Goal: Transaction & Acquisition: Book appointment/travel/reservation

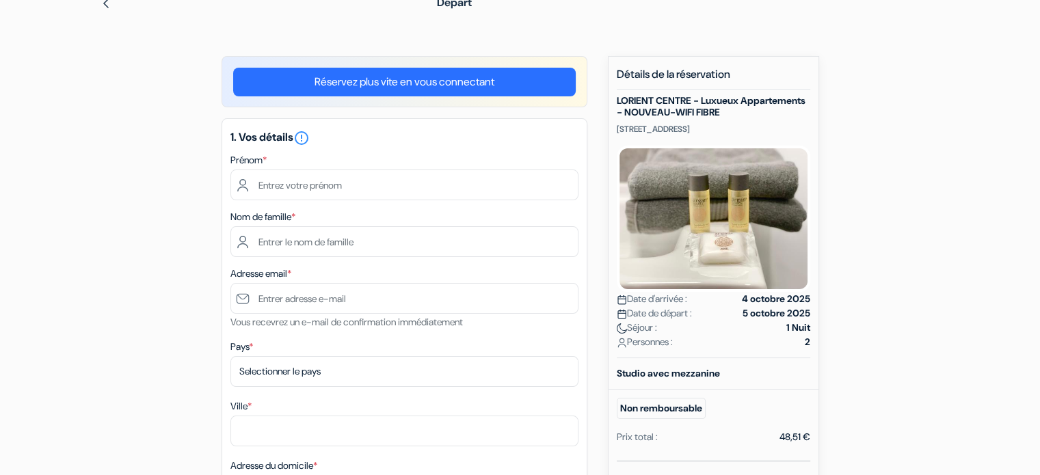
scroll to position [68, 0]
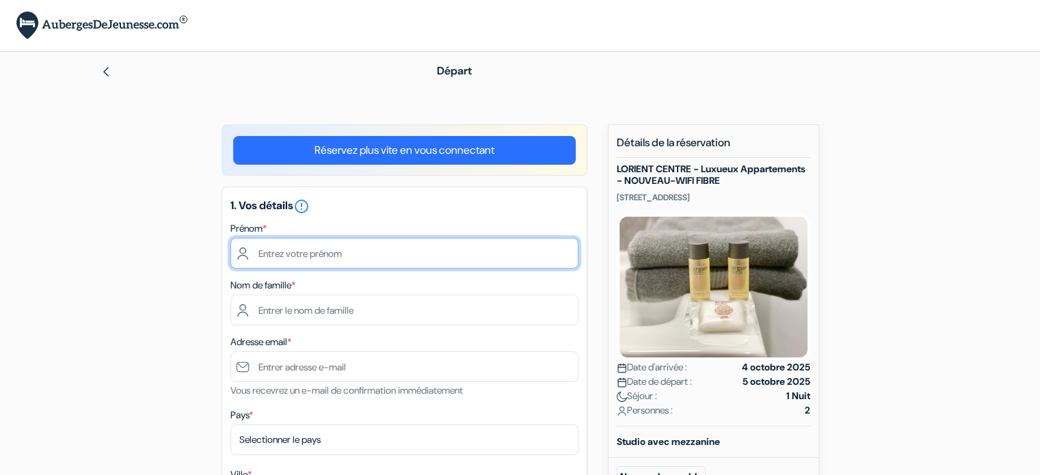
click at [326, 248] on input "text" at bounding box center [404, 253] width 348 height 31
click at [299, 249] on input "text" at bounding box center [404, 253] width 348 height 31
type input "Loic"
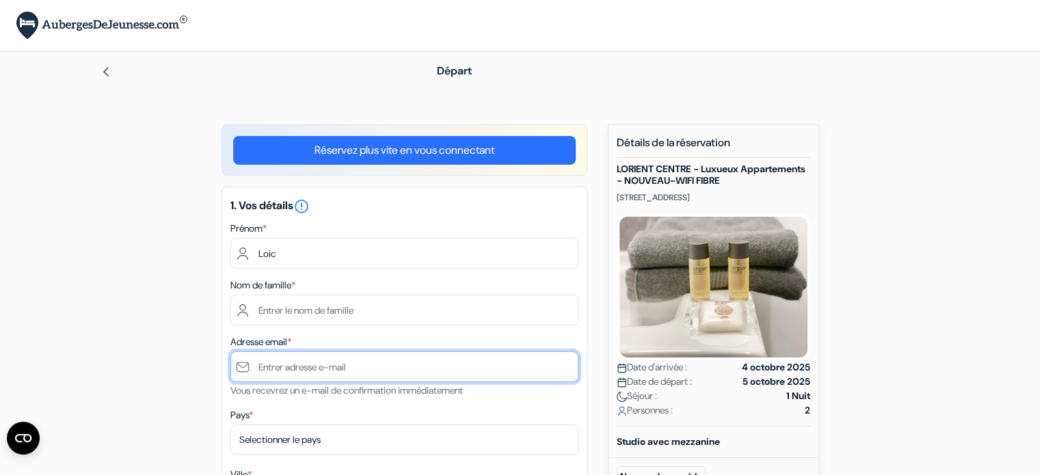
type input "loicrdu31@gmail.com"
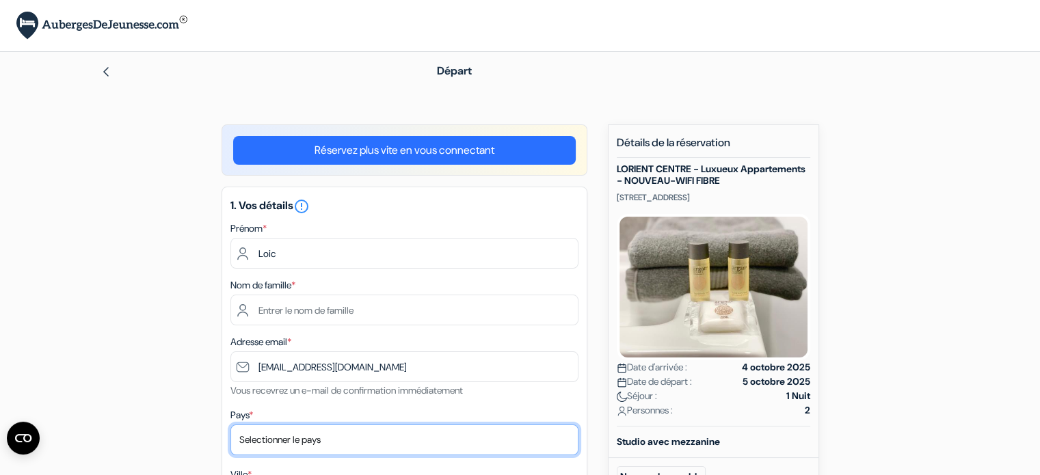
select select "fr"
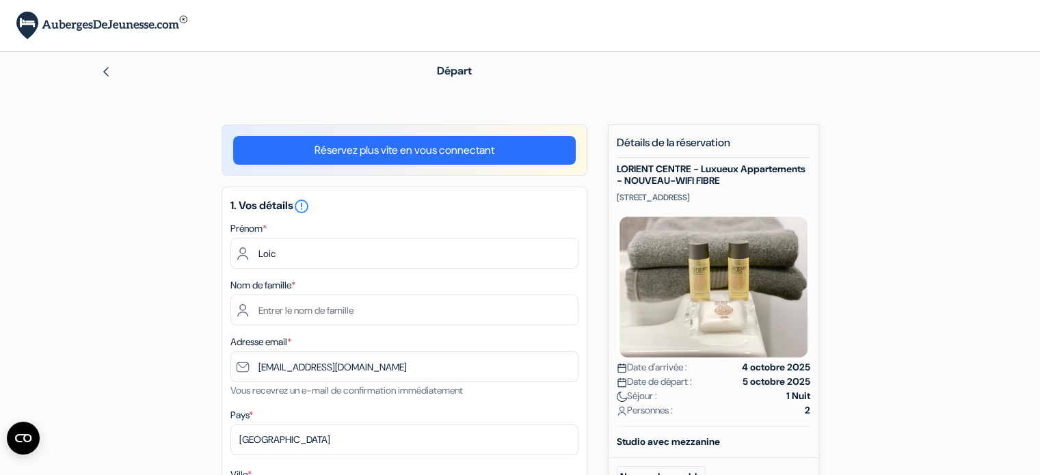
type input "Saint-Egrève"
type input "17 rue des échelles"
type input "38120"
type input "0623980962"
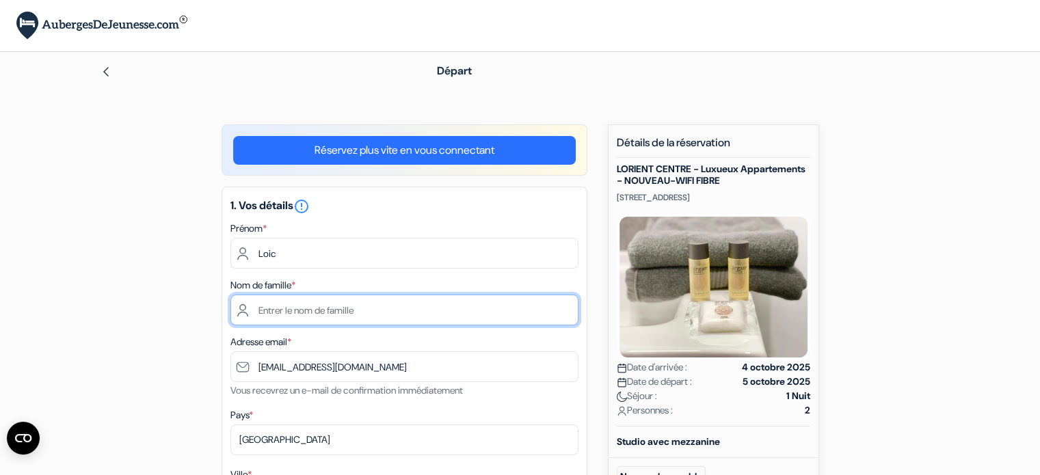
click at [317, 308] on input "text" at bounding box center [404, 310] width 348 height 31
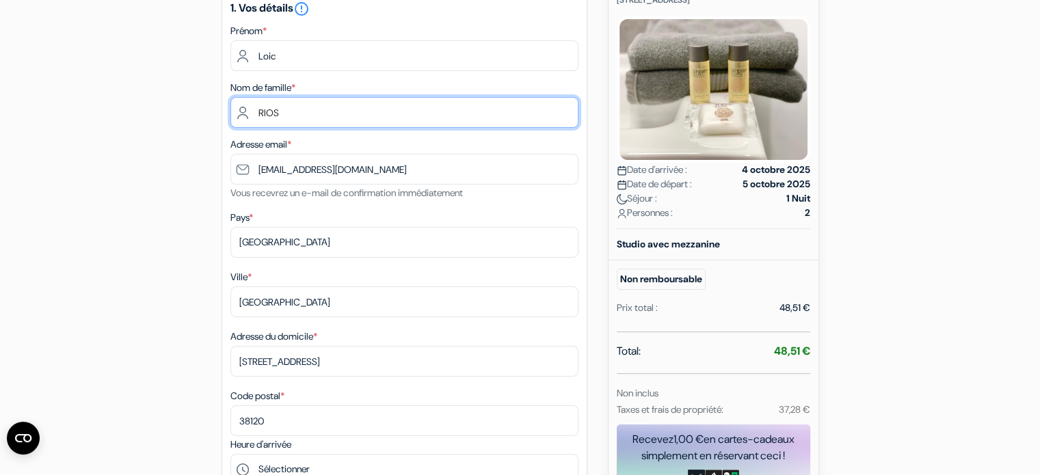
scroll to position [205, 0]
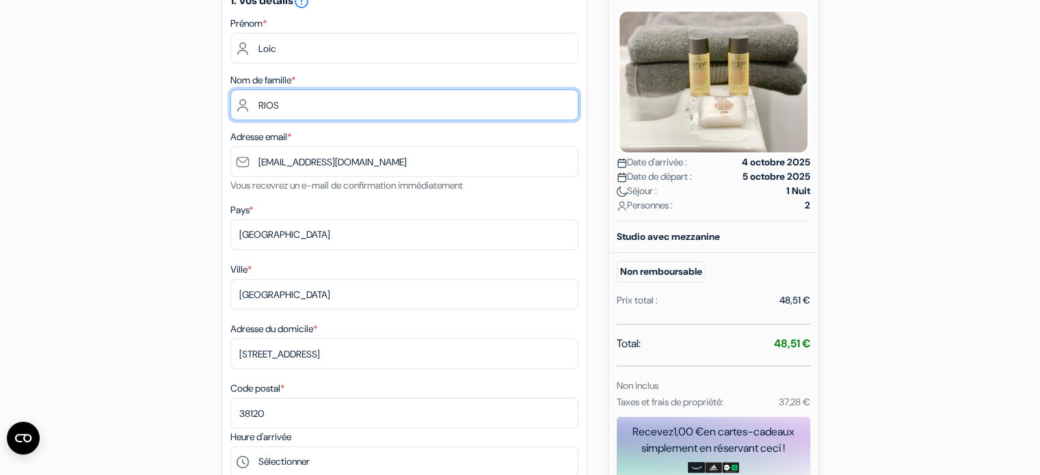
type input "RIOS"
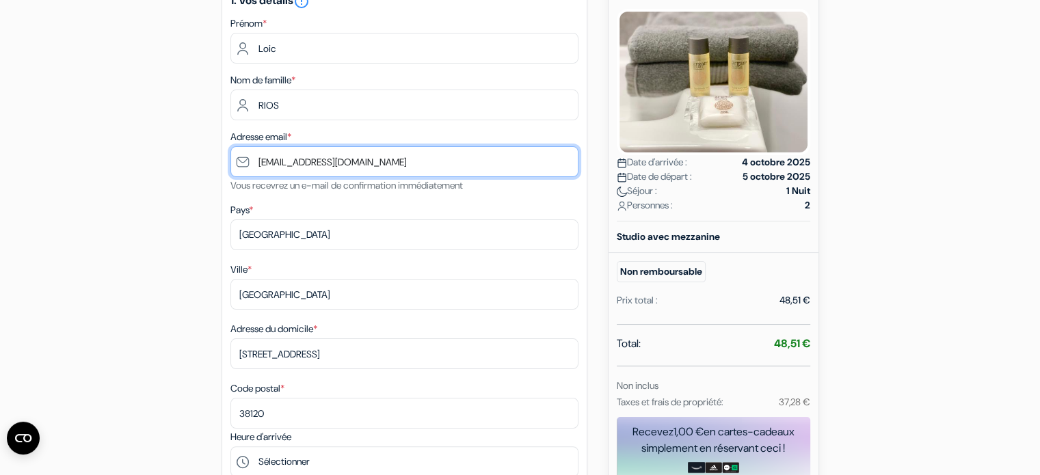
click at [360, 170] on input "loicrdu31@gmail.com" at bounding box center [404, 161] width 348 height 31
click at [243, 162] on input "loicrdu31@gmail.com" at bounding box center [404, 161] width 348 height 31
type input "loicrdu31@gmail.com"
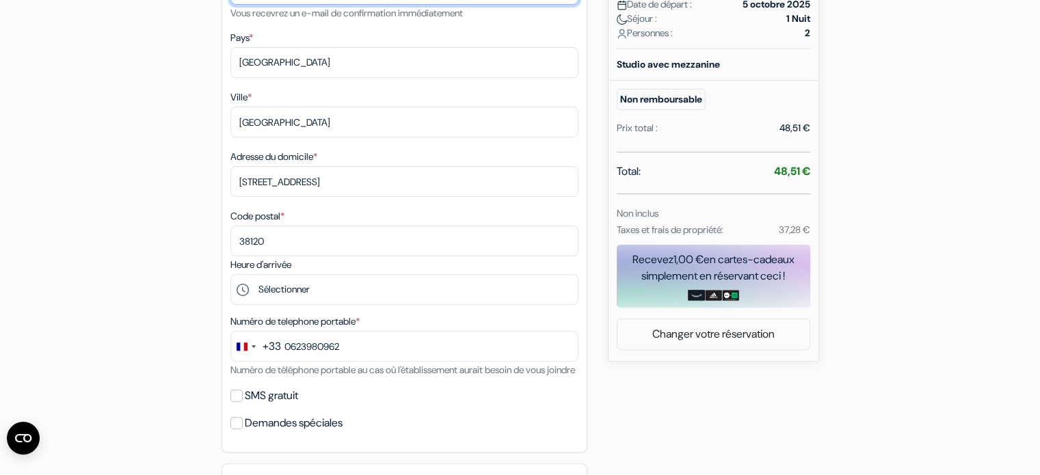
scroll to position [410, 0]
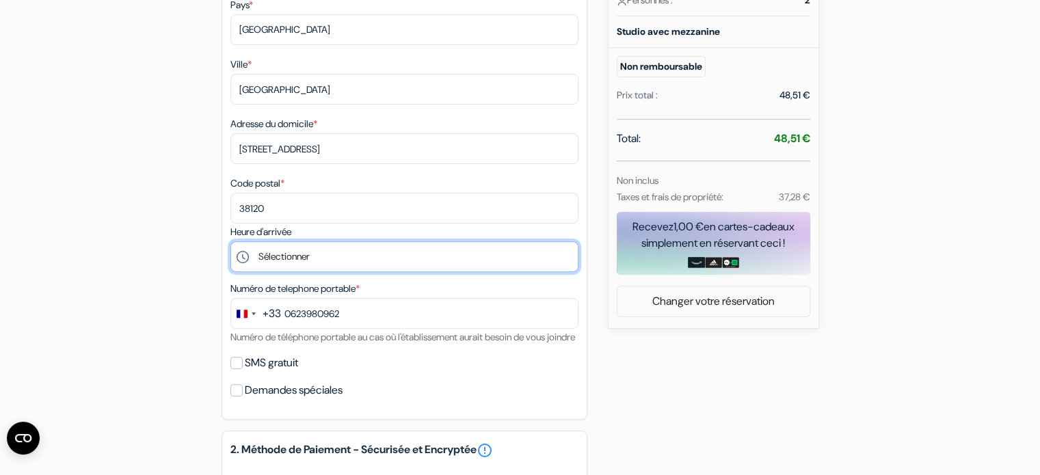
click at [290, 264] on select "Sélectionner 17:00 18:00 19:00 20:00" at bounding box center [404, 256] width 348 height 31
click at [258, 267] on select "Sélectionner 17:00 18:00 19:00 20:00" at bounding box center [404, 256] width 348 height 31
select select "18"
click at [230, 243] on select "Sélectionner 17:00 18:00 19:00 20:00" at bounding box center [404, 256] width 348 height 31
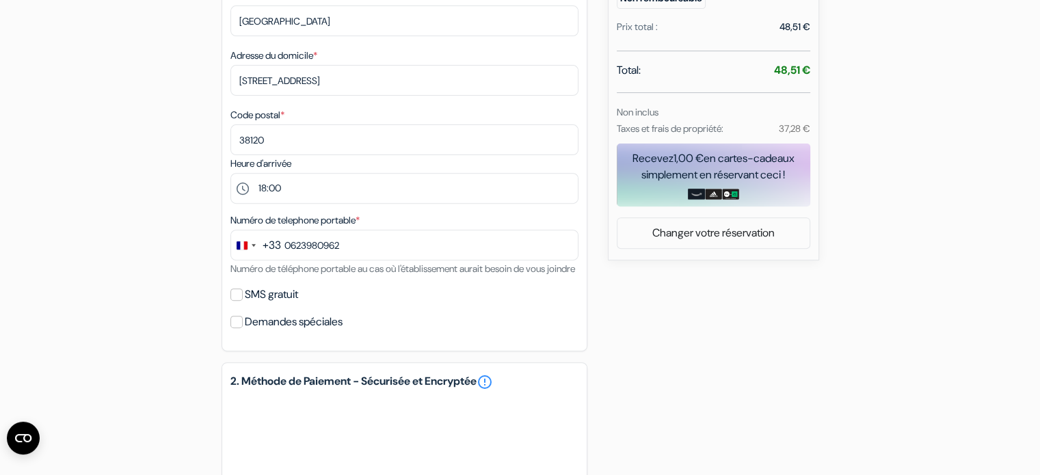
click at [150, 303] on div "add_box LORIENT CENTRE - Luxueux Appartements - NOUVEAU-WIFI FIBRE 157 Rue de L…" at bounding box center [520, 193] width 902 height 1094
click at [381, 277] on div "Numéro de telephone portable * +33 244 results found No results found Afghanist…" at bounding box center [404, 244] width 348 height 65
click at [235, 301] on input "SMS gratuit" at bounding box center [236, 294] width 12 height 12
checkbox input "true"
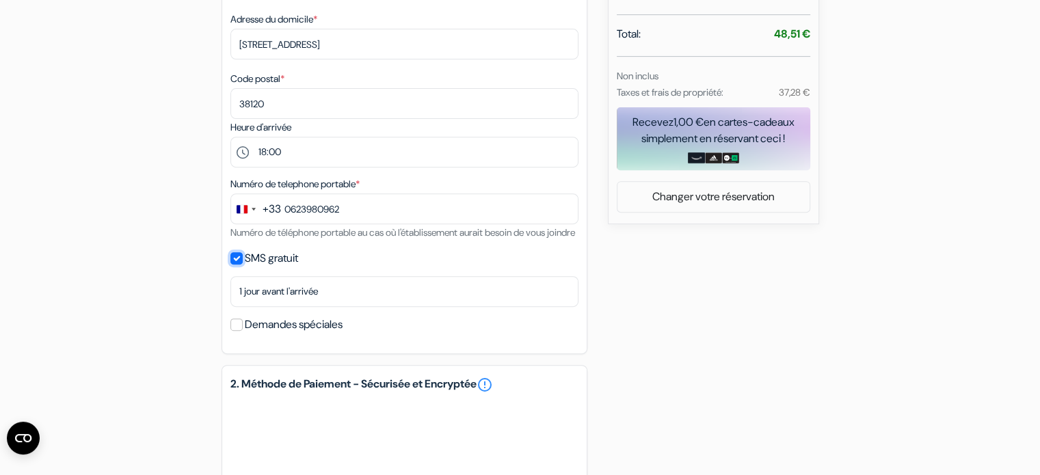
scroll to position [547, 0]
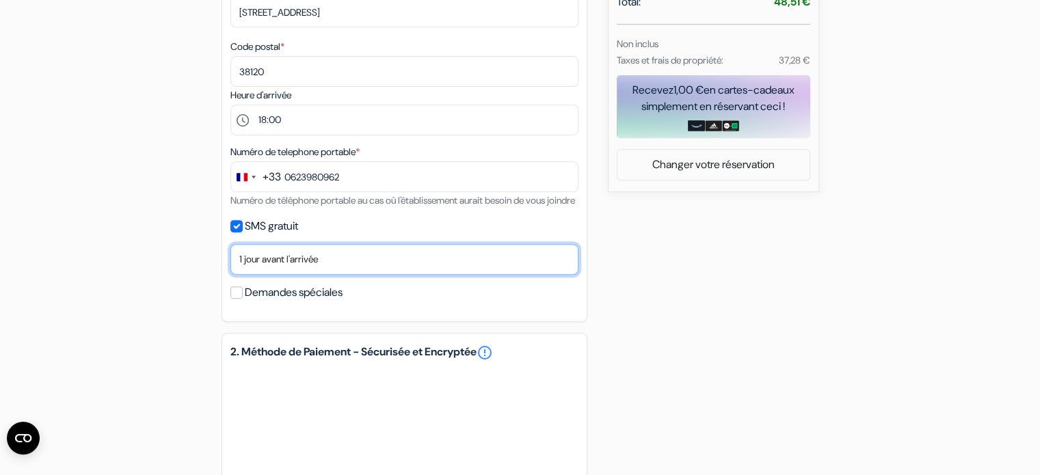
click at [281, 275] on select "Non merci Maintenant Le jour de votre arrivée 1 jour avant l'arrivée 2 jours av…" at bounding box center [404, 259] width 348 height 31
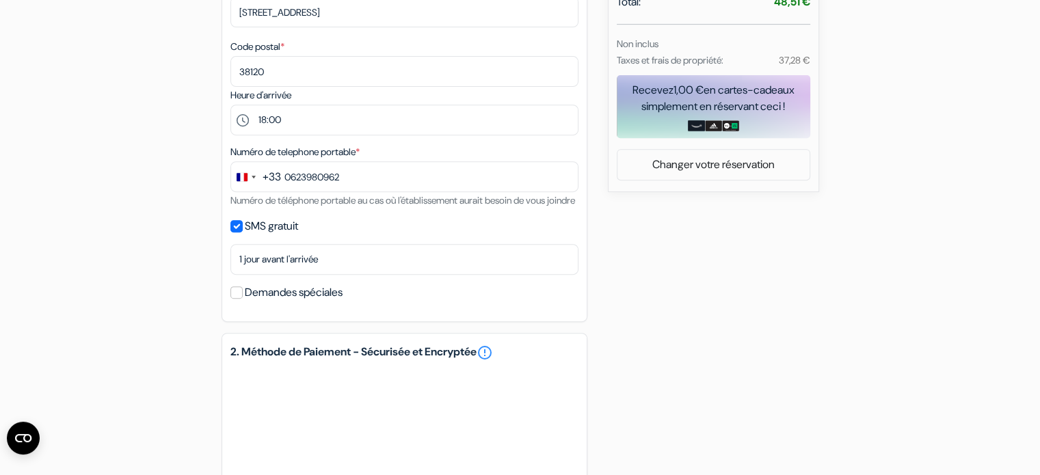
click at [67, 253] on form "Départ add_box LORIENT CENTRE - Luxueux Appartements - NOUVEAU-WIFI FIBRE 157 R…" at bounding box center [520, 91] width 1040 height 1172
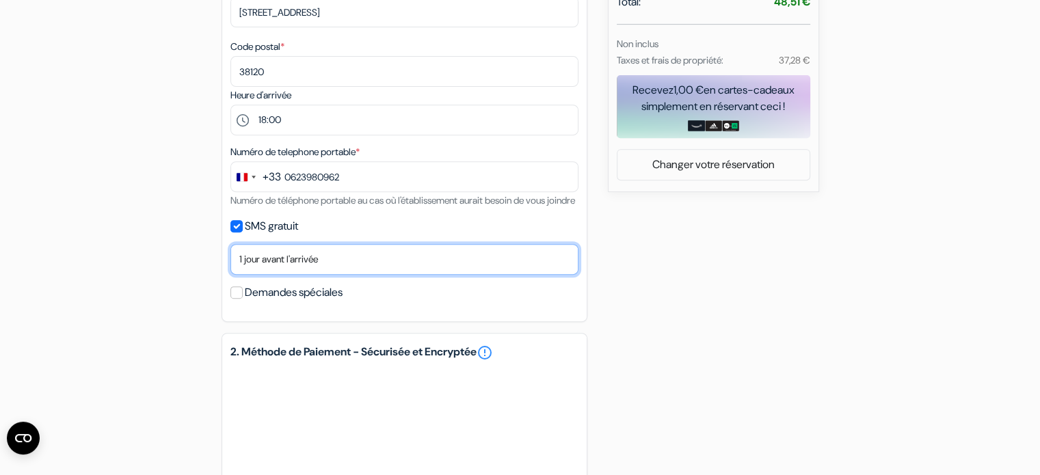
click at [348, 275] on select "Non merci Maintenant Le jour de votre arrivée 1 jour avant l'arrivée 2 jours av…" at bounding box center [404, 259] width 348 height 31
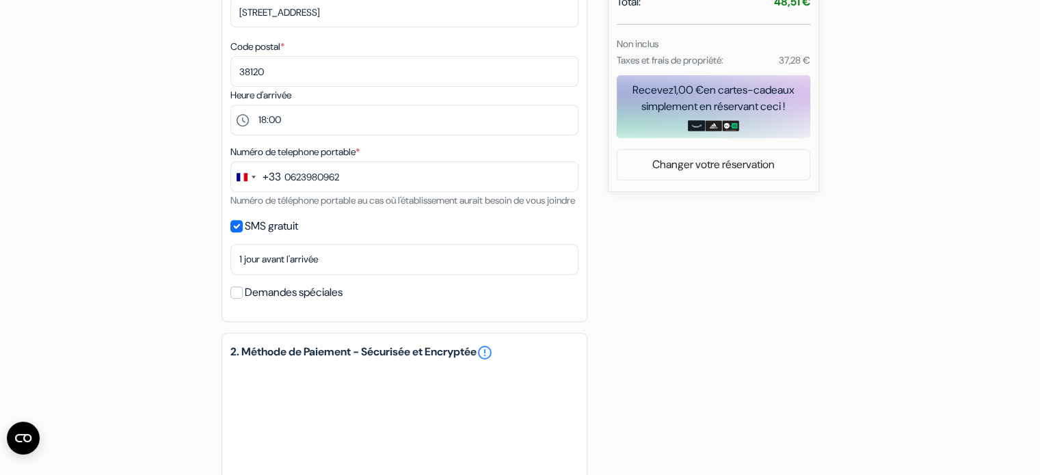
click at [100, 256] on div "add_box LORIENT CENTRE - Luxueux Appartements - NOUVEAU-WIFI FIBRE 157 Rue de L…" at bounding box center [520, 144] width 902 height 1133
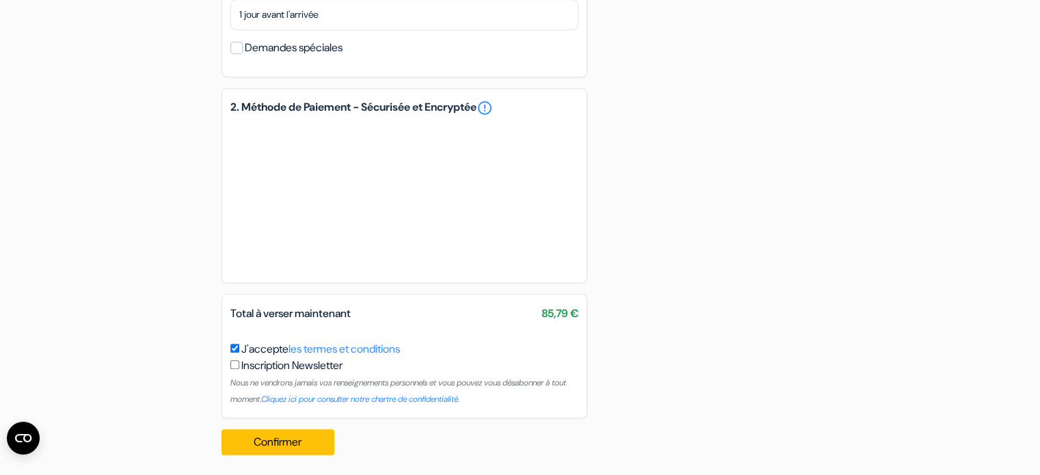
scroll to position [814, 0]
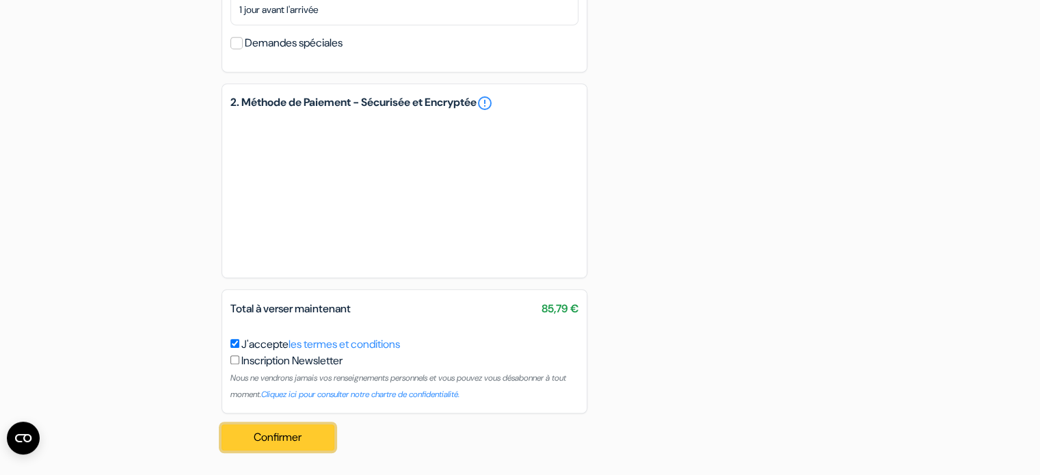
drag, startPoint x: 317, startPoint y: 434, endPoint x: 113, endPoint y: 341, distance: 223.9
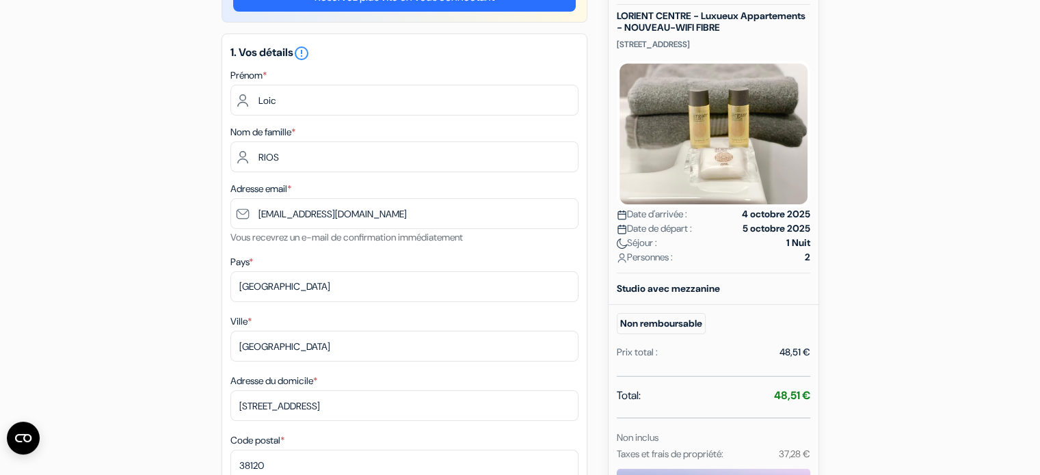
scroll to position [0, 0]
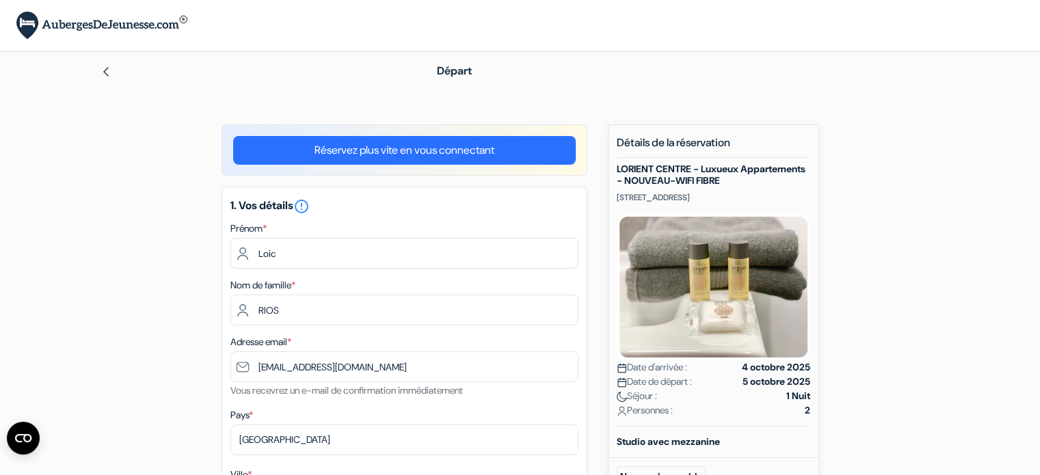
click at [120, 68] on div at bounding box center [246, 71] width 292 height 16
click at [93, 72] on div "Départ" at bounding box center [520, 71] width 902 height 38
click at [101, 68] on img at bounding box center [105, 71] width 11 height 11
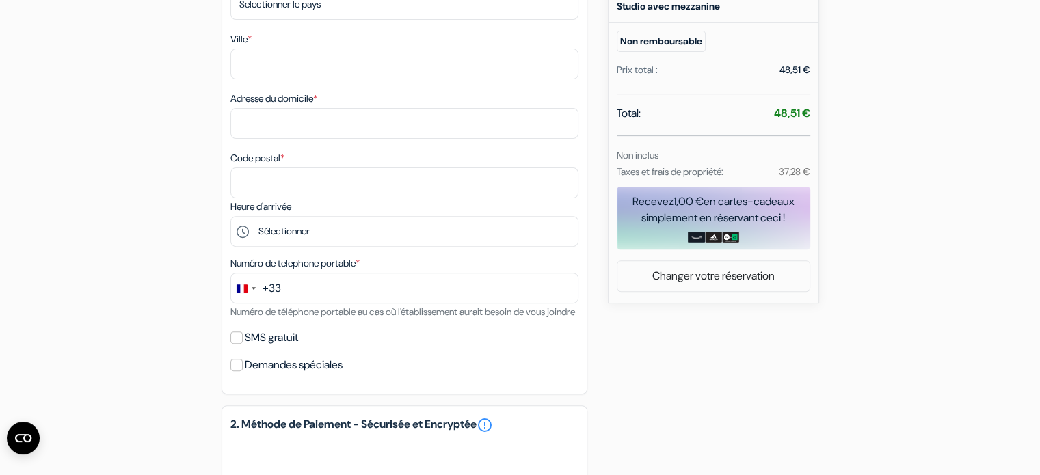
scroll to position [364, 0]
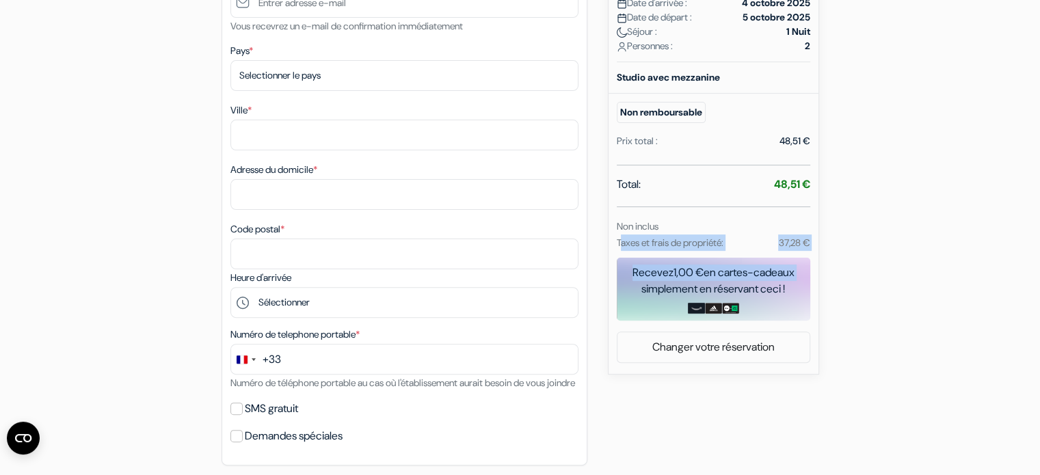
drag, startPoint x: 700, startPoint y: 245, endPoint x: 872, endPoint y: 254, distance: 171.8
click at [872, 254] on div "add_box LORIENT CENTRE - Luxueux Appartements - NOUVEAU-WIFI FIBRE [STREET_ADDR…" at bounding box center [520, 307] width 902 height 1094
click at [870, 253] on div "add_box LORIENT CENTRE - Luxueux Appartements - NOUVEAU-WIFI FIBRE [STREET_ADDR…" at bounding box center [520, 307] width 902 height 1094
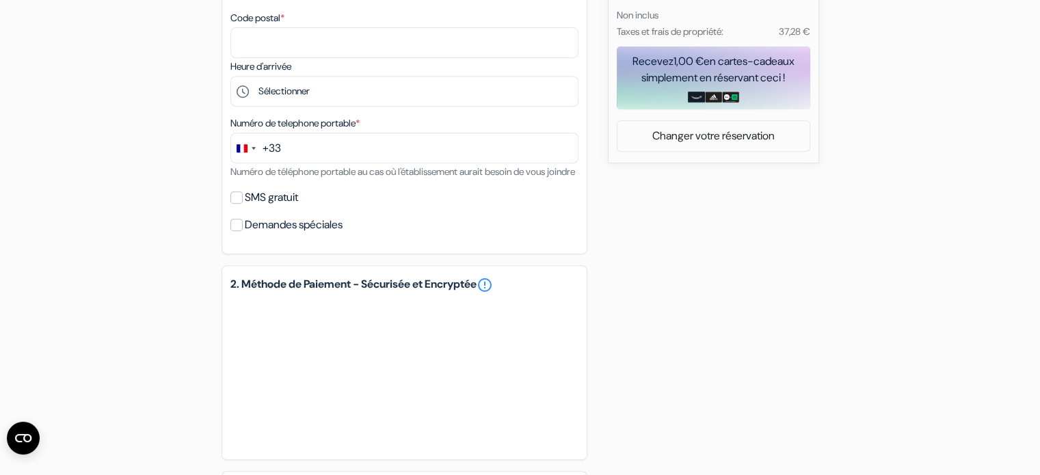
scroll to position [706, 0]
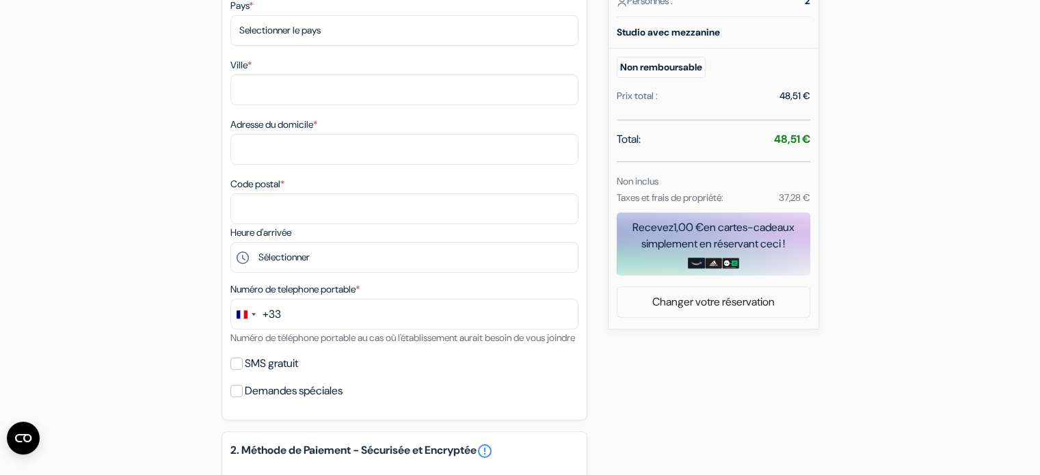
scroll to position [410, 0]
